Goal: Transaction & Acquisition: Purchase product/service

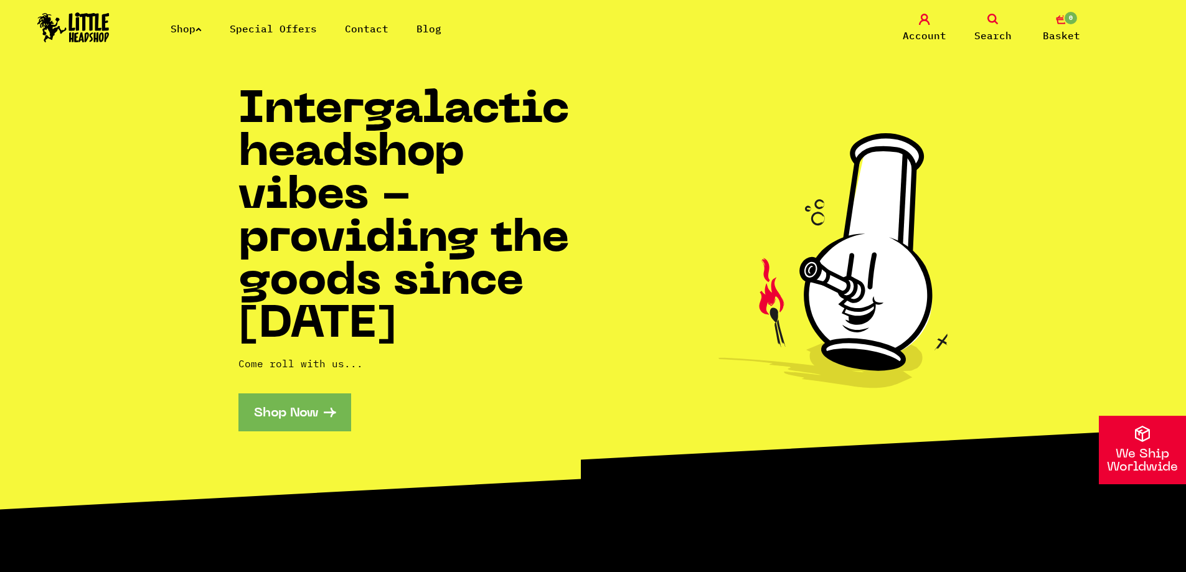
click at [292, 32] on link "Special Offers" at bounding box center [273, 28] width 87 height 12
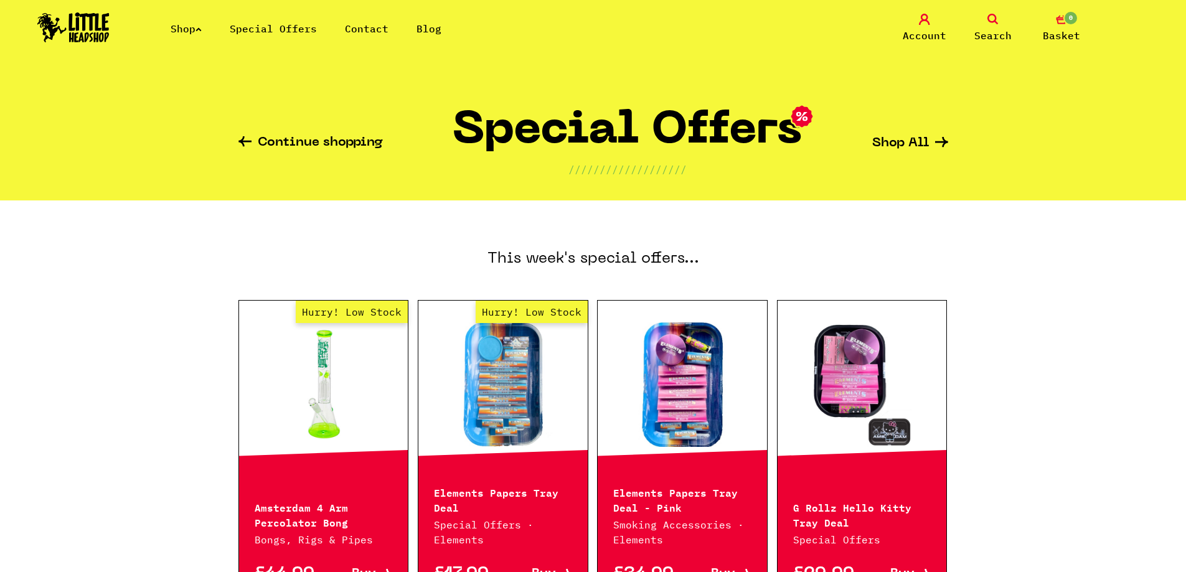
click at [298, 137] on link "Continue shopping" at bounding box center [310, 143] width 144 height 14
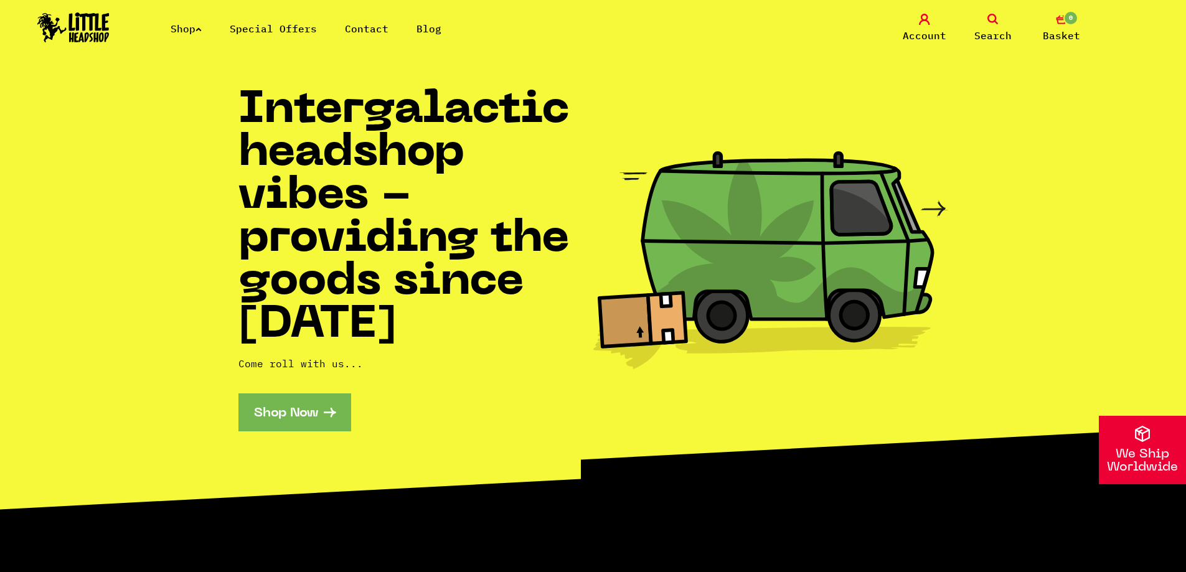
click at [988, 33] on span "Search" at bounding box center [992, 35] width 37 height 15
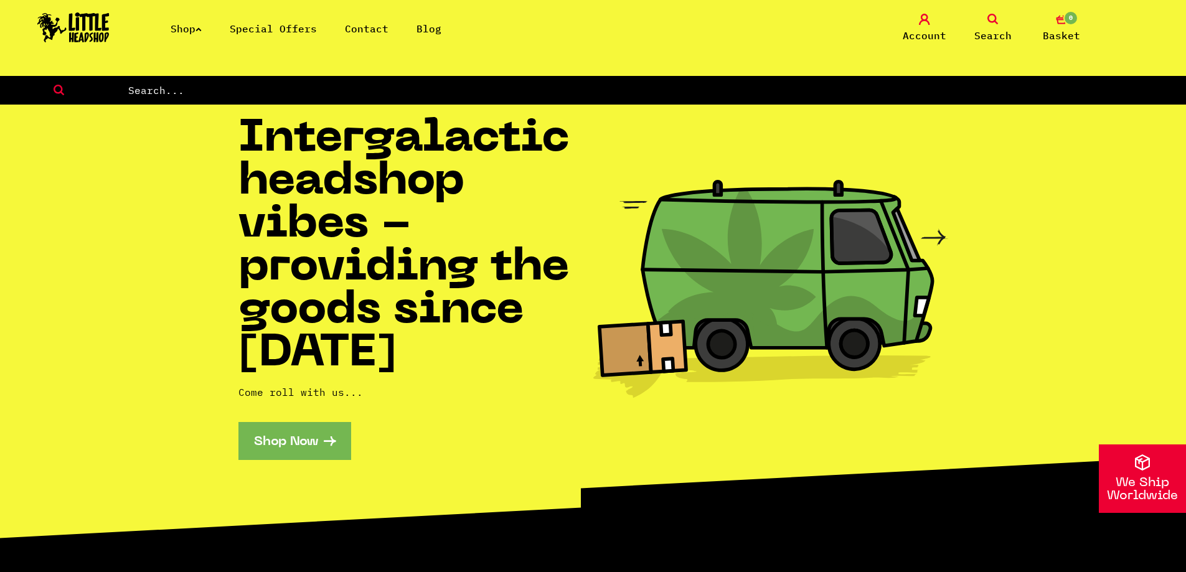
click at [378, 118] on h1 "Intergalactic headshop vibes - providing the goods since 2014" at bounding box center [415, 247] width 355 height 258
drag, startPoint x: 373, startPoint y: 105, endPoint x: 367, endPoint y: 97, distance: 10.1
click at [365, 95] on input "text" at bounding box center [656, 90] width 1059 height 16
type input "glass tip"
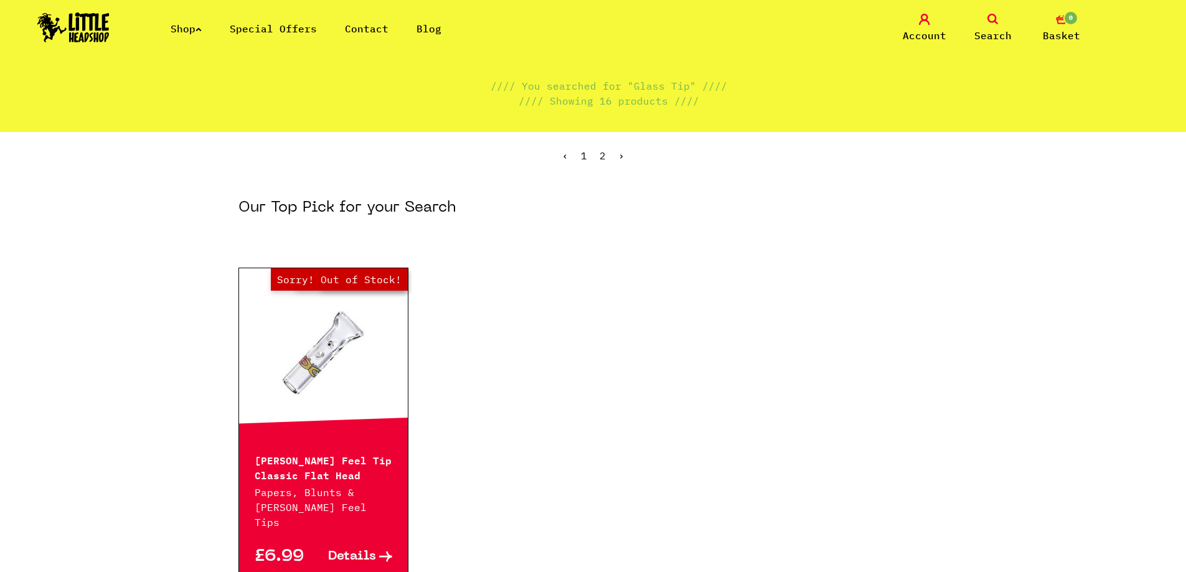
scroll to position [83, 0]
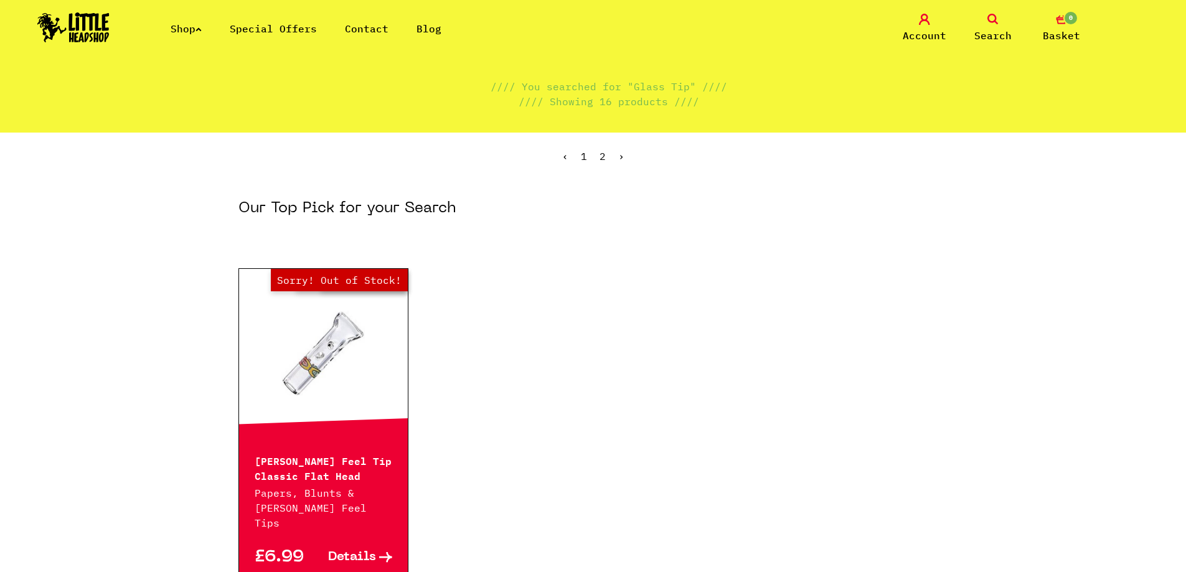
click at [604, 157] on link "2" at bounding box center [602, 156] width 6 height 12
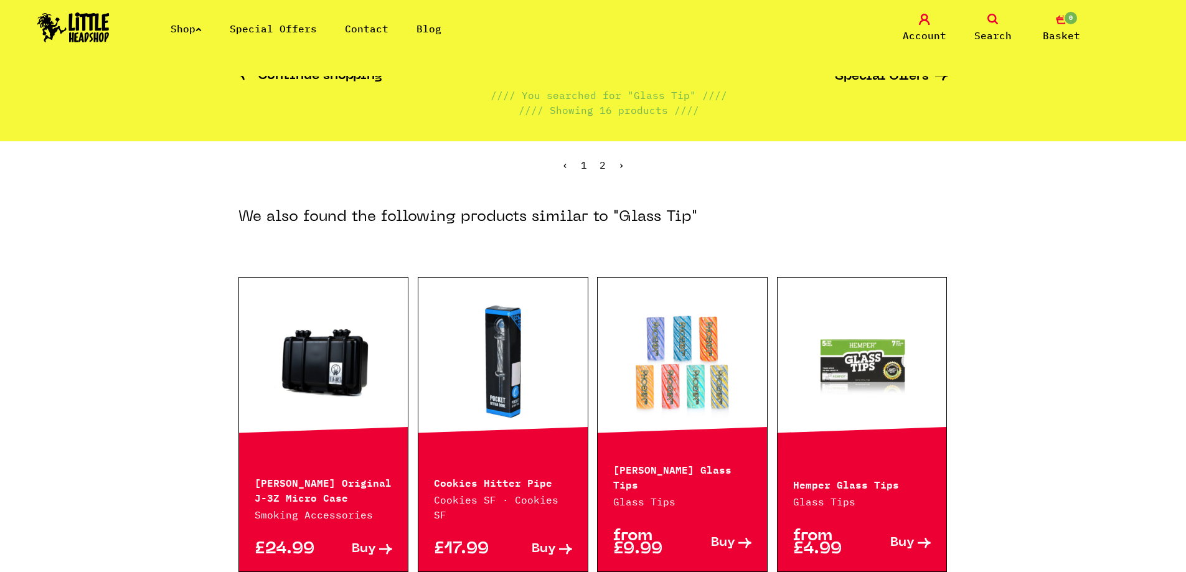
scroll to position [124, 0]
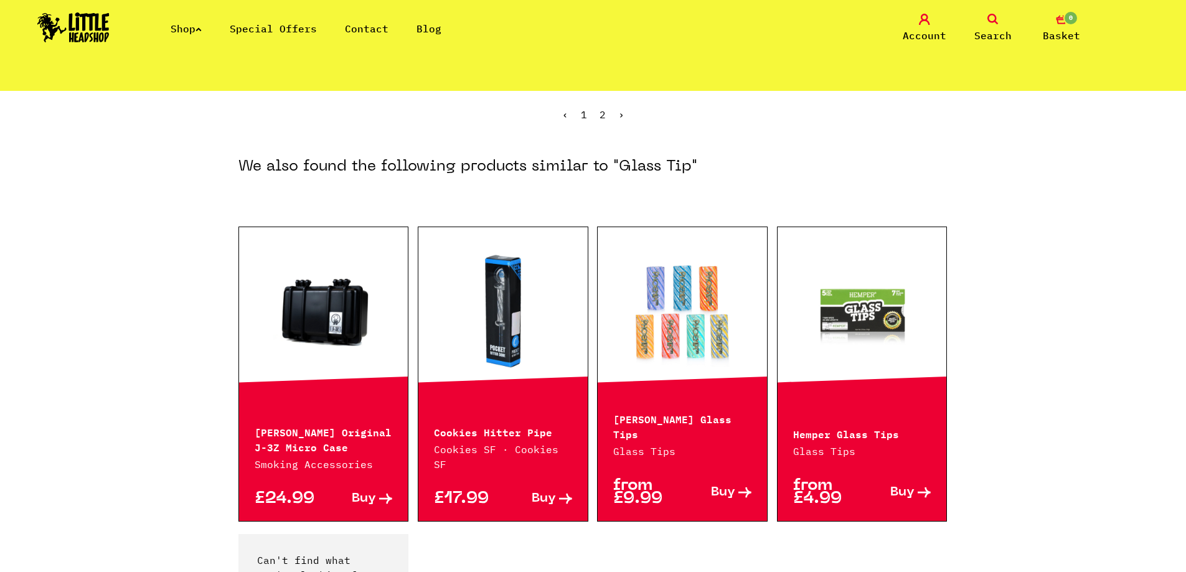
click at [670, 312] on link at bounding box center [681, 311] width 169 height 124
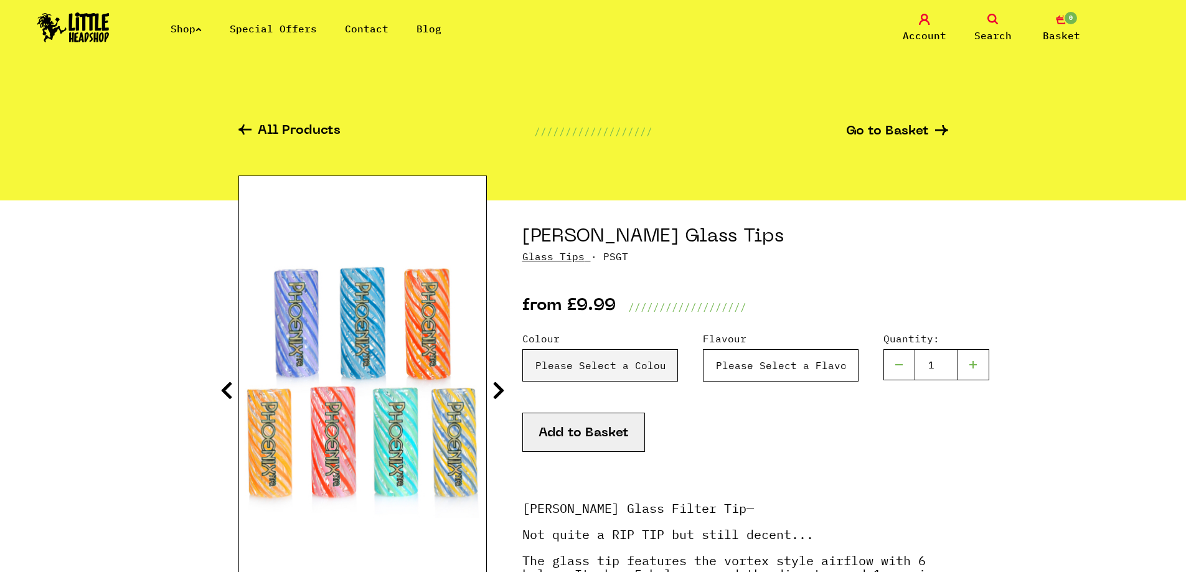
click at [678, 368] on select "Please Select a Flavour Turqouise - £9.99" at bounding box center [600, 365] width 156 height 32
select select "2014"
click at [678, 349] on select "Please Select a Flavour Turqouise - £9.99" at bounding box center [600, 365] width 156 height 32
click at [640, 362] on select "Please Select a Colour Blue & Lilac - £9.99 Blue - £9.99 Orange & Red - £9.99 Y…" at bounding box center [600, 365] width 156 height 32
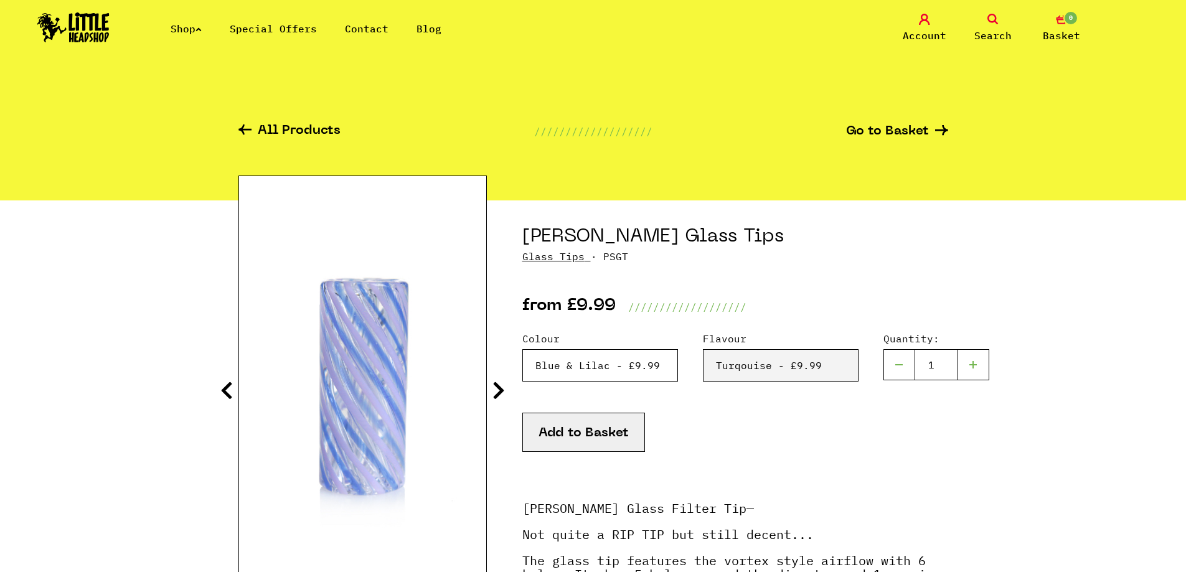
click at [522, 349] on select "Please Select a Colour Blue & Lilac - £9.99 Blue - £9.99 Orange & Red - £9.99 Y…" at bounding box center [600, 365] width 156 height 32
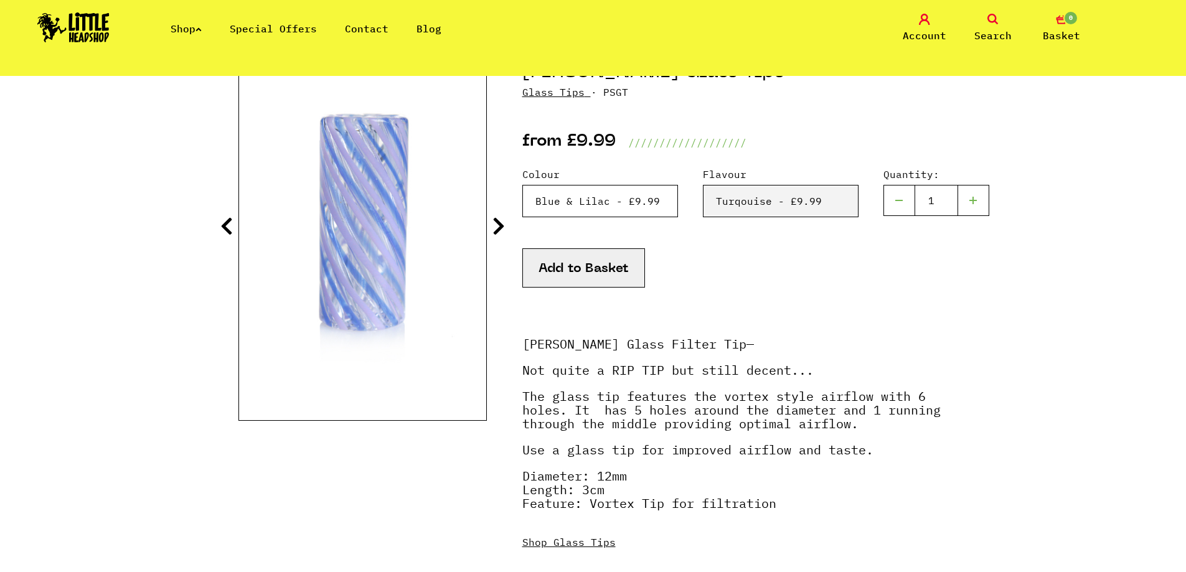
scroll to position [166, 0]
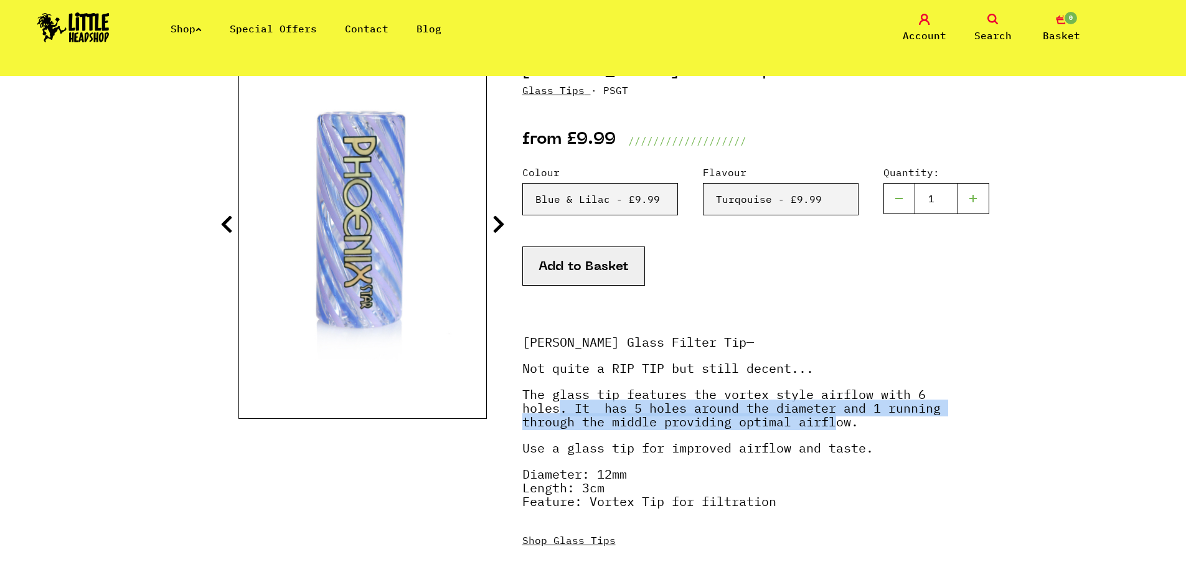
drag, startPoint x: 575, startPoint y: 412, endPoint x: 839, endPoint y: 420, distance: 264.0
click at [839, 420] on p "The glass tip features the vortex style airflow with 6 holes. It has 5 holes ar…" at bounding box center [735, 415] width 426 height 54
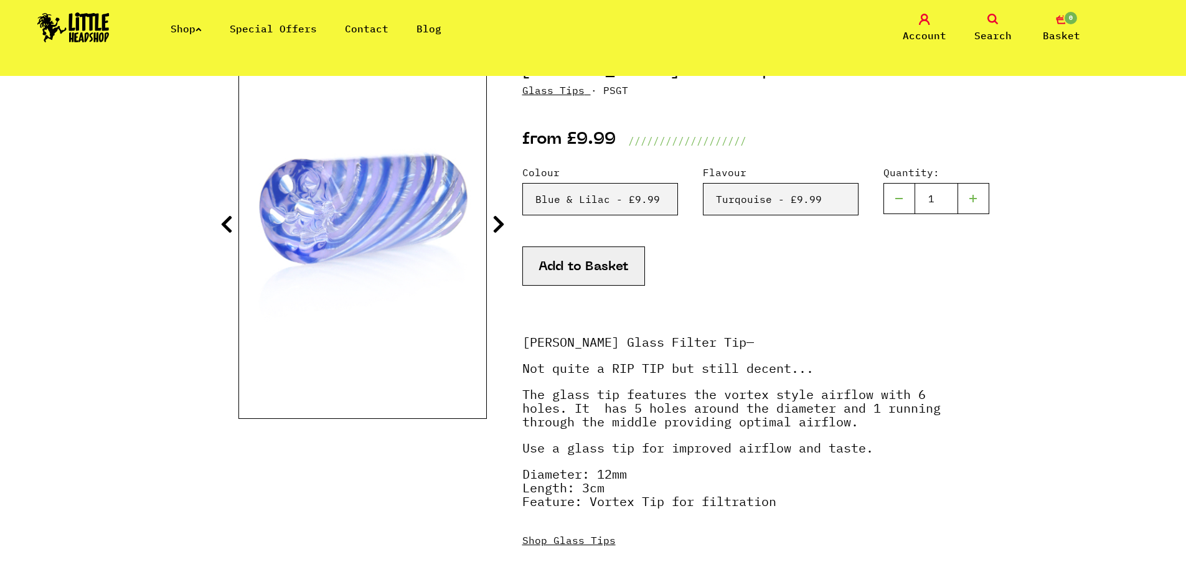
drag, startPoint x: 619, startPoint y: 444, endPoint x: 886, endPoint y: 504, distance: 273.7
click at [886, 504] on div "[PERSON_NAME] Glass Filter Tip— Not quite a RIP TIP but still decent... The gla…" at bounding box center [735, 435] width 426 height 224
click at [886, 503] on p "Diameter: 12mm Length: 3cm Feature: Vortex Tip for filtration" at bounding box center [735, 494] width 426 height 54
drag, startPoint x: 561, startPoint y: 453, endPoint x: 886, endPoint y: 457, distance: 324.9
click at [886, 457] on p "Use a glass tip for improved airflow and taste." at bounding box center [735, 454] width 426 height 26
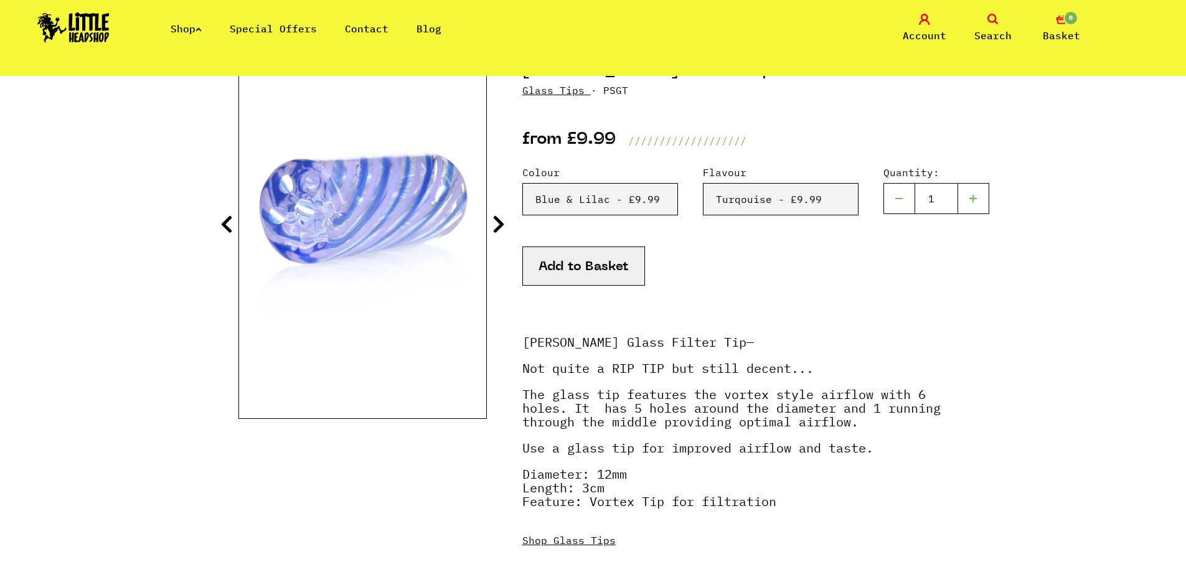
click at [886, 457] on p "Use a glass tip for improved airflow and taste." at bounding box center [735, 454] width 426 height 26
click at [678, 190] on select "Please Select a Flavour Turqouise - £9.99" at bounding box center [600, 199] width 156 height 32
click at [614, 207] on select "Please Select a Colour Blue & Lilac - £9.99 Blue - £9.99 Orange & Red - £9.99 Y…" at bounding box center [600, 199] width 156 height 32
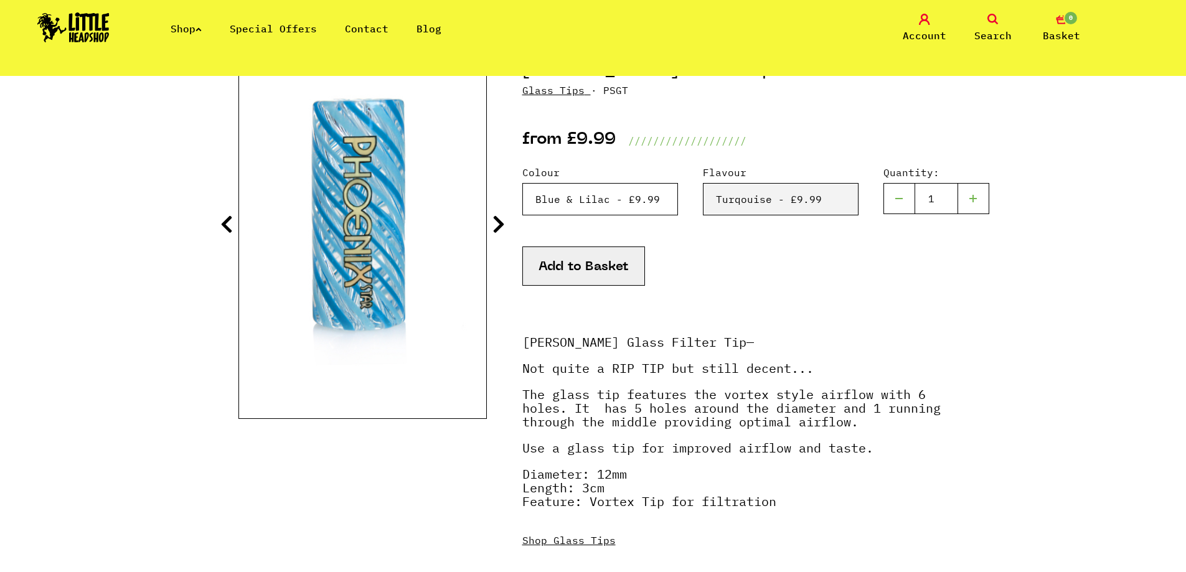
select select "2011"
click at [522, 183] on select "Please Select a Colour Blue & Lilac - £9.99 Blue - £9.99 Orange & Red - £9.99 Y…" at bounding box center [600, 199] width 156 height 32
click at [678, 202] on select "Please Select a Flavour Turqouise - £9.99" at bounding box center [600, 199] width 156 height 32
click at [751, 307] on div "Add to Basket" at bounding box center [735, 281] width 426 height 70
drag, startPoint x: 504, startPoint y: 224, endPoint x: 525, endPoint y: 224, distance: 21.2
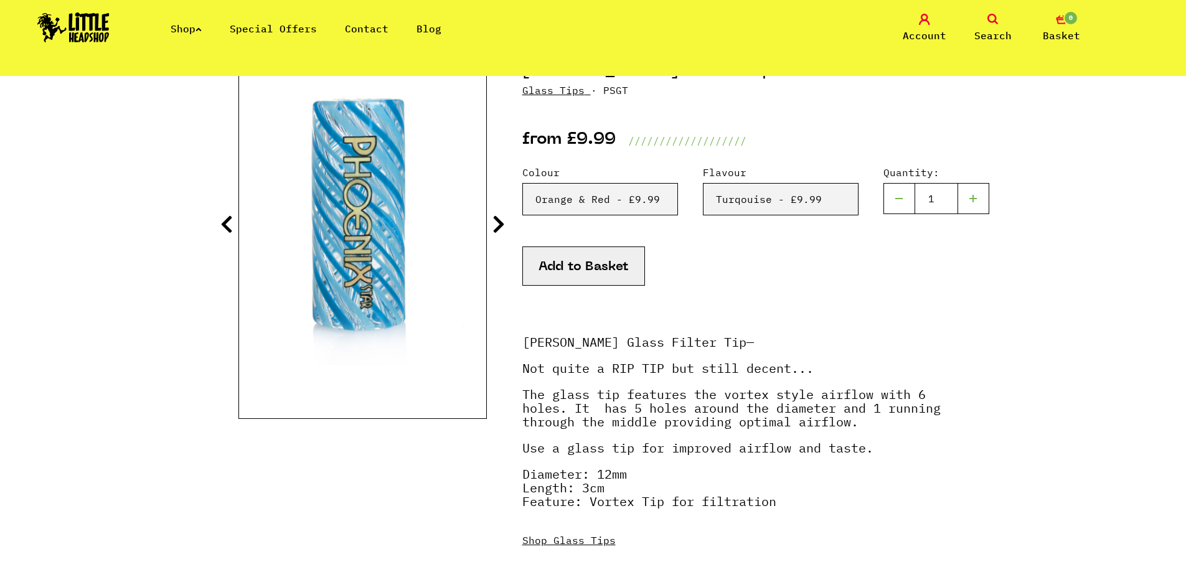
click at [509, 225] on section at bounding box center [593, 324] width 710 height 581
click at [530, 241] on div "Colour Please Select a Colour Blue & Lilac - £9.99 Blue - £9.99 Orange & Red - …" at bounding box center [735, 206] width 426 height 82
drag, startPoint x: 502, startPoint y: 230, endPoint x: 497, endPoint y: 223, distance: 8.5
click at [502, 229] on icon at bounding box center [498, 224] width 12 height 20
click at [497, 223] on icon at bounding box center [498, 224] width 12 height 20
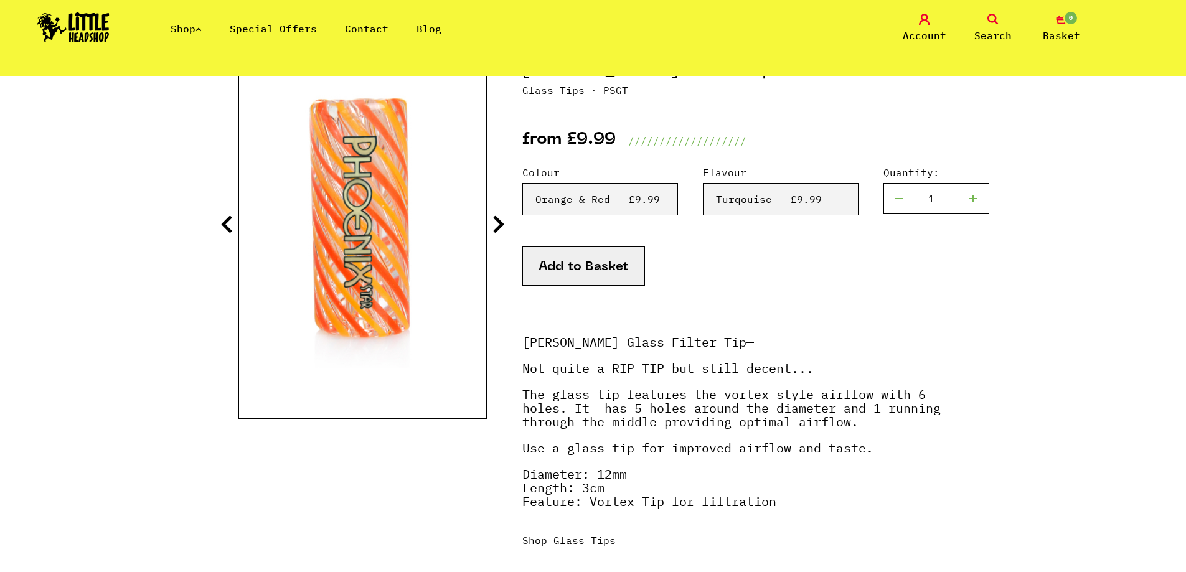
click at [497, 223] on icon at bounding box center [498, 224] width 12 height 20
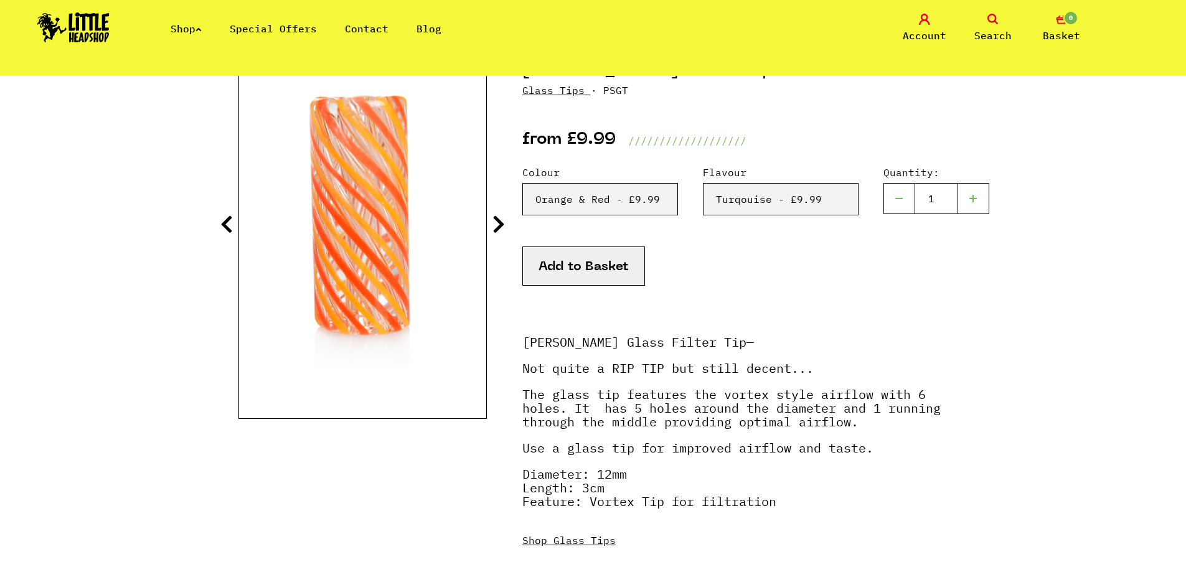
click at [497, 223] on icon at bounding box center [498, 224] width 12 height 20
